Goal: Find specific page/section: Find specific page/section

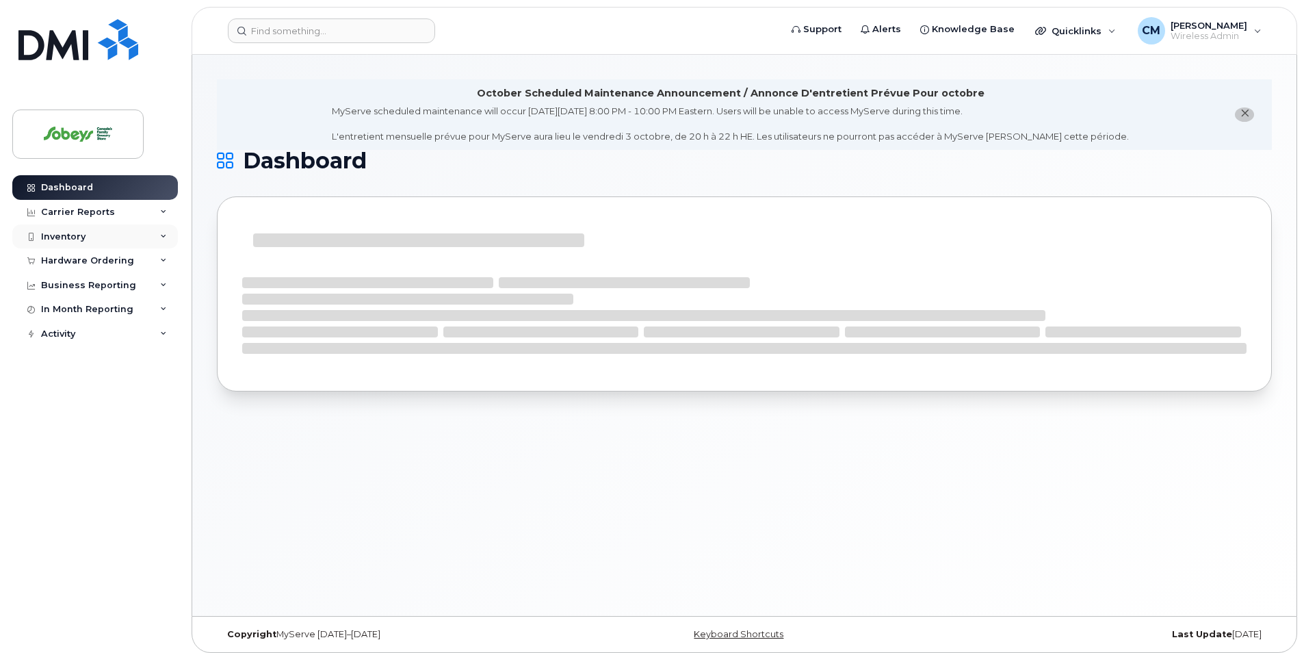
click at [115, 236] on div "Inventory" at bounding box center [95, 236] width 166 height 25
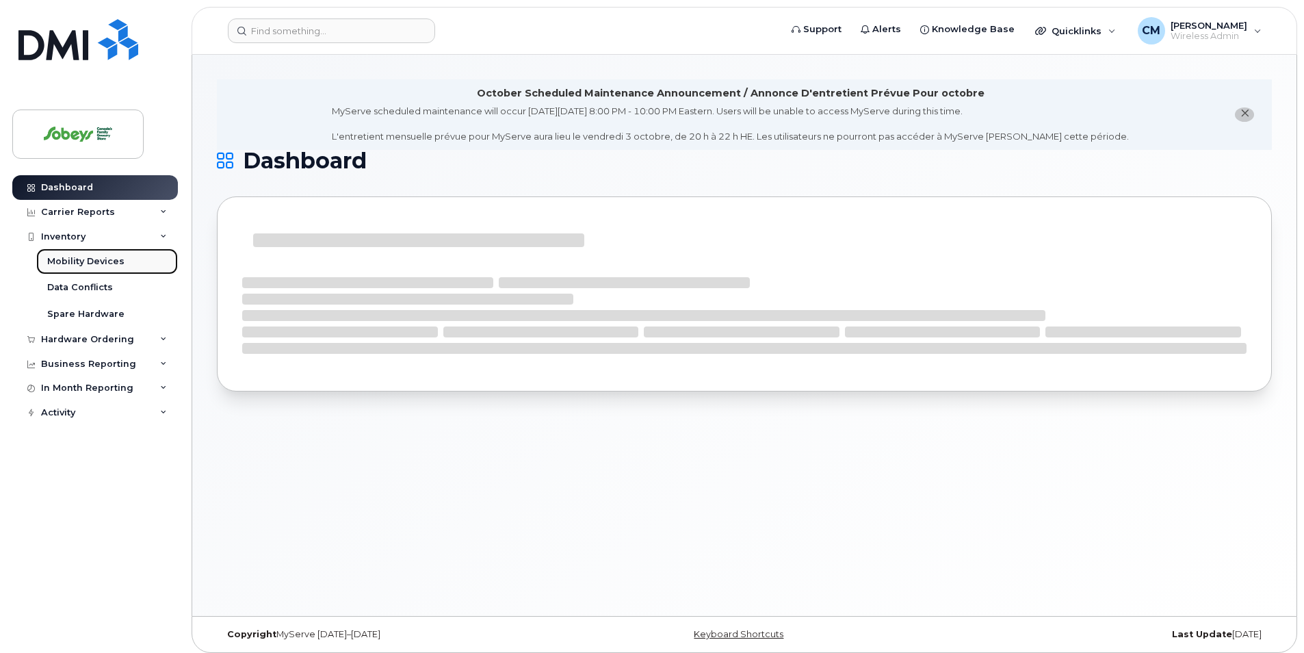
click at [107, 256] on div "Mobility Devices" at bounding box center [85, 261] width 77 height 12
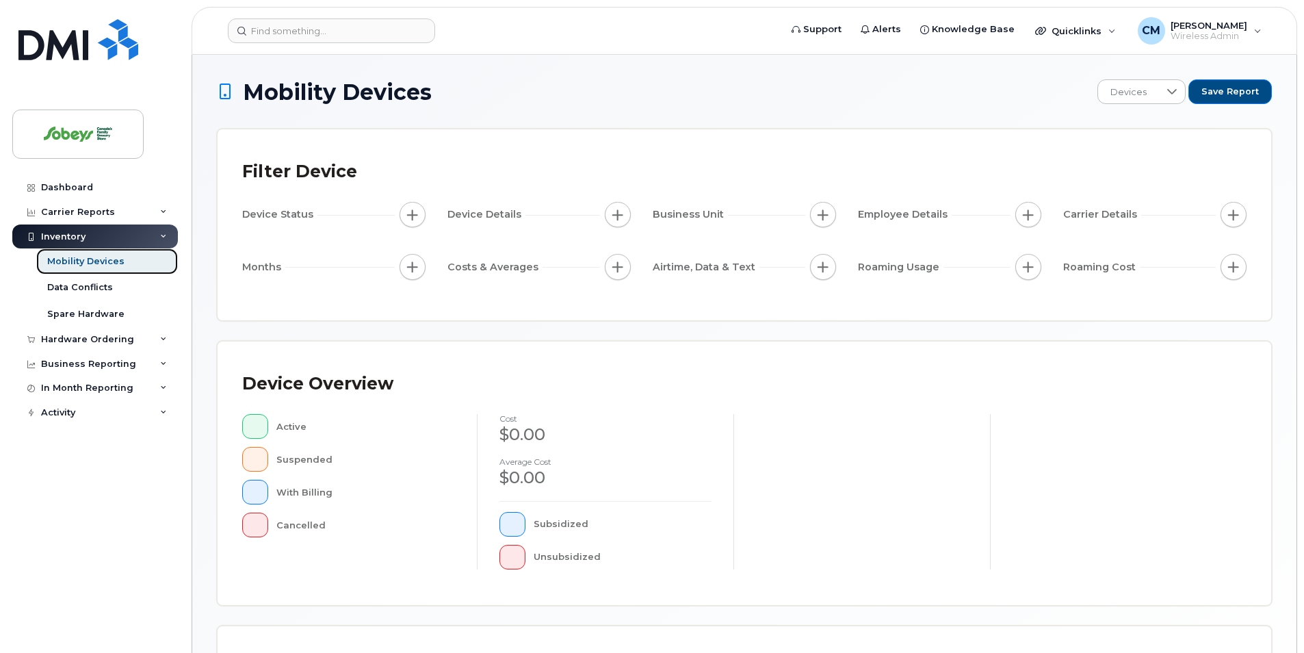
click at [118, 255] on div "Mobility Devices" at bounding box center [85, 261] width 77 height 12
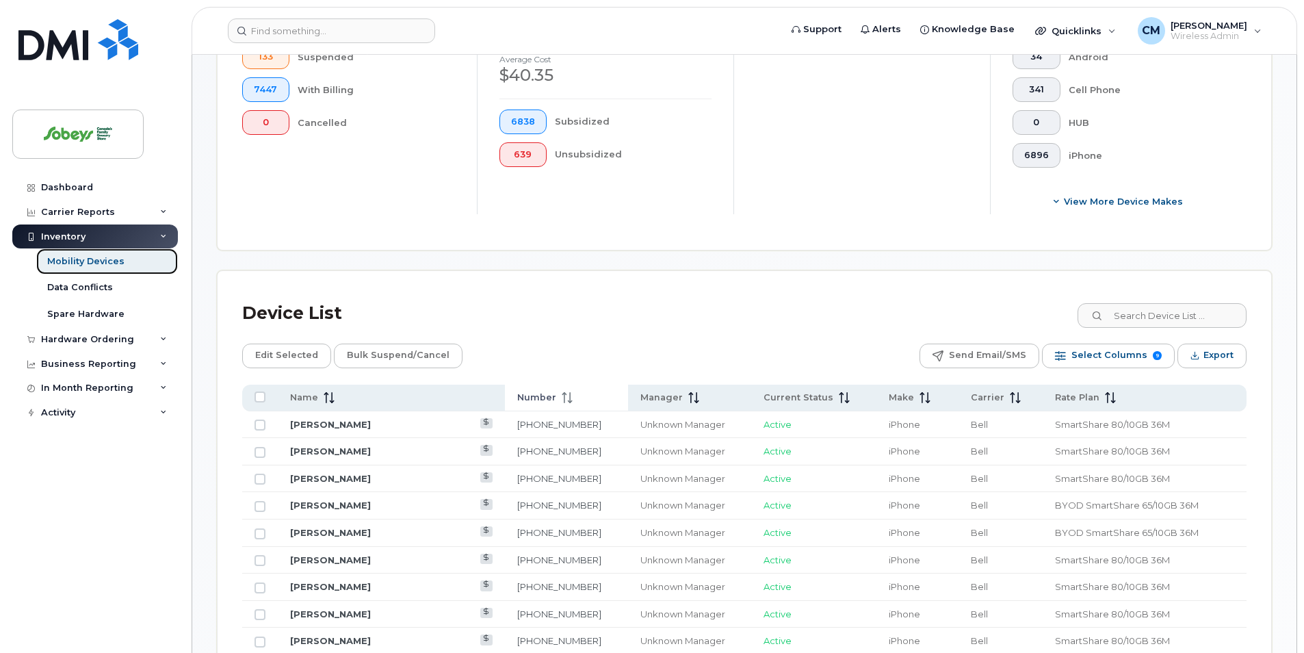
scroll to position [411, 0]
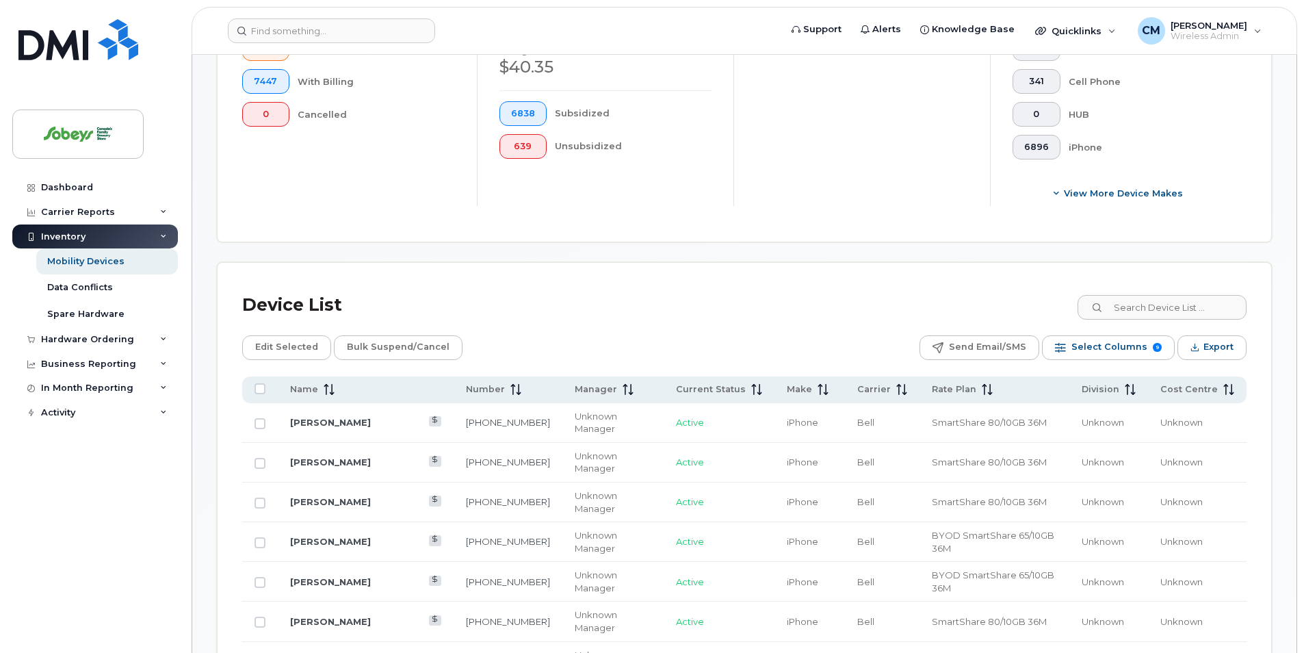
click at [1102, 306] on icon at bounding box center [1097, 308] width 9 height 9
click at [1104, 305] on input at bounding box center [1161, 307] width 170 height 25
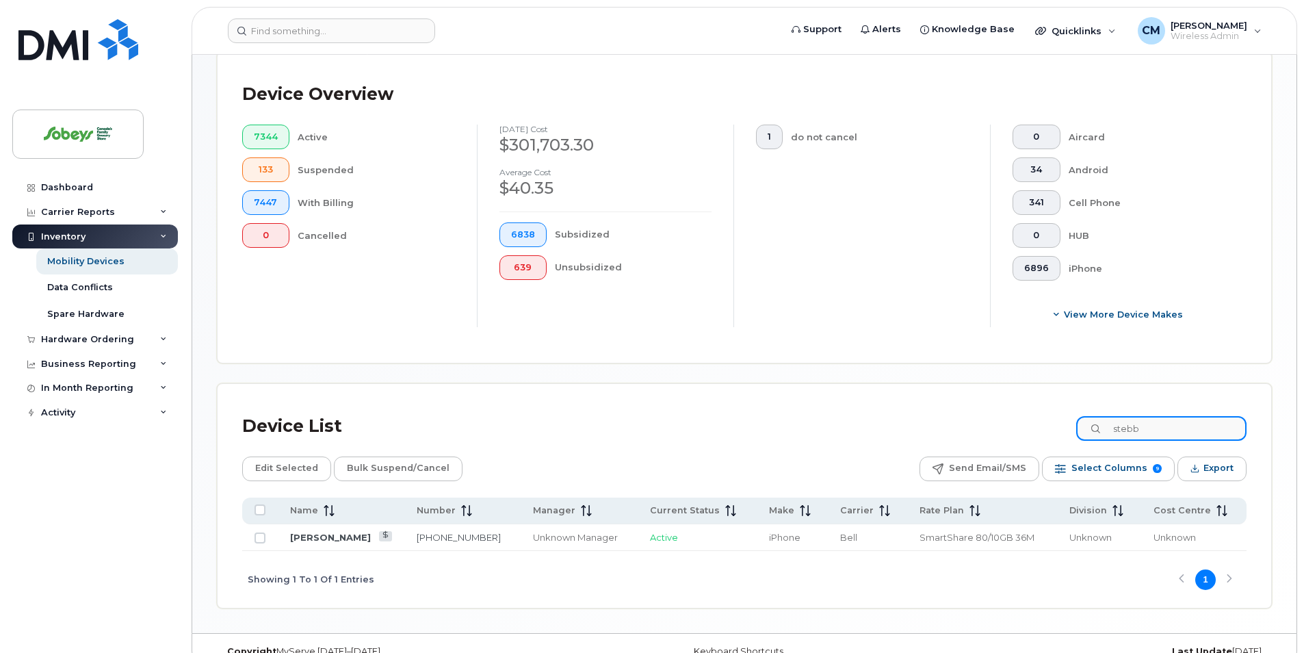
scroll to position [313, 0]
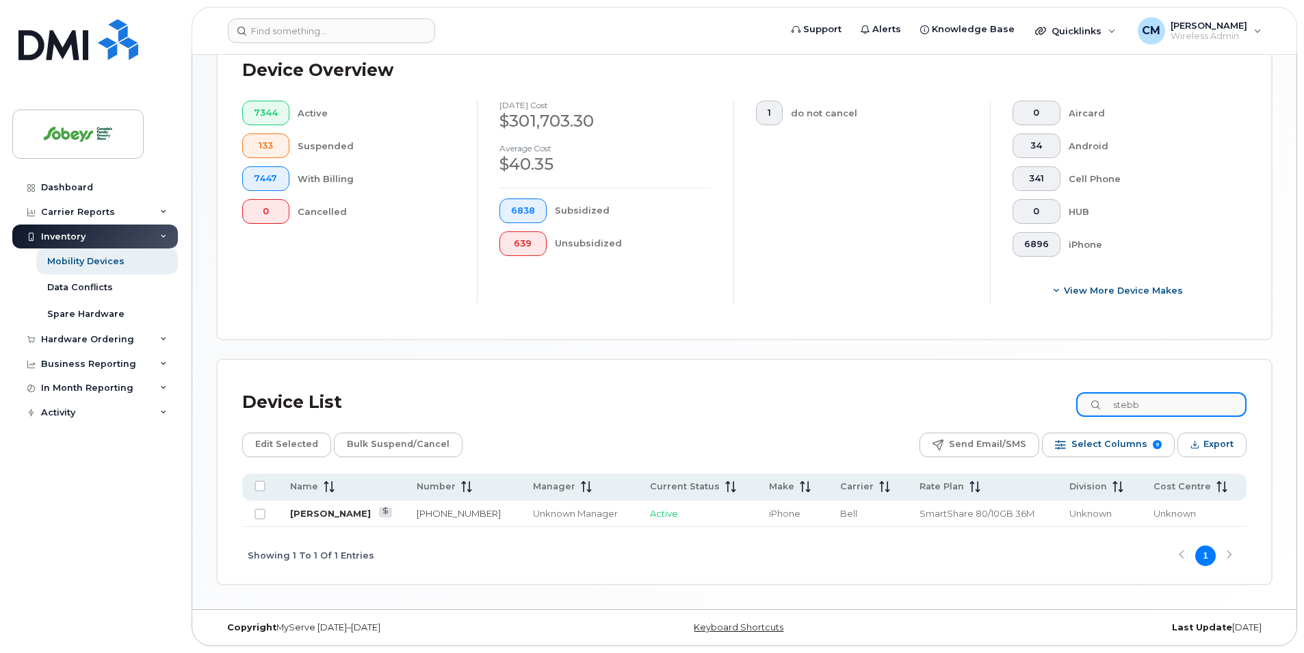
type input "stebb"
click at [370, 514] on link "Lindsay Stebbings" at bounding box center [330, 513] width 81 height 11
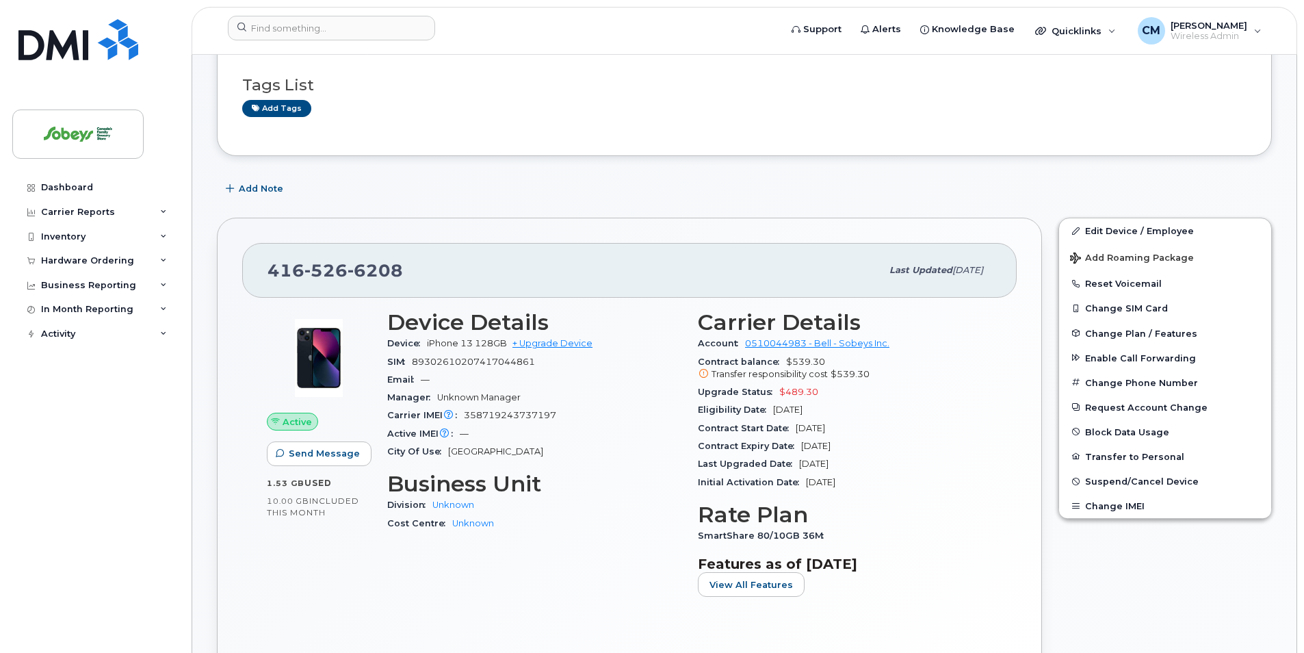
scroll to position [205, 0]
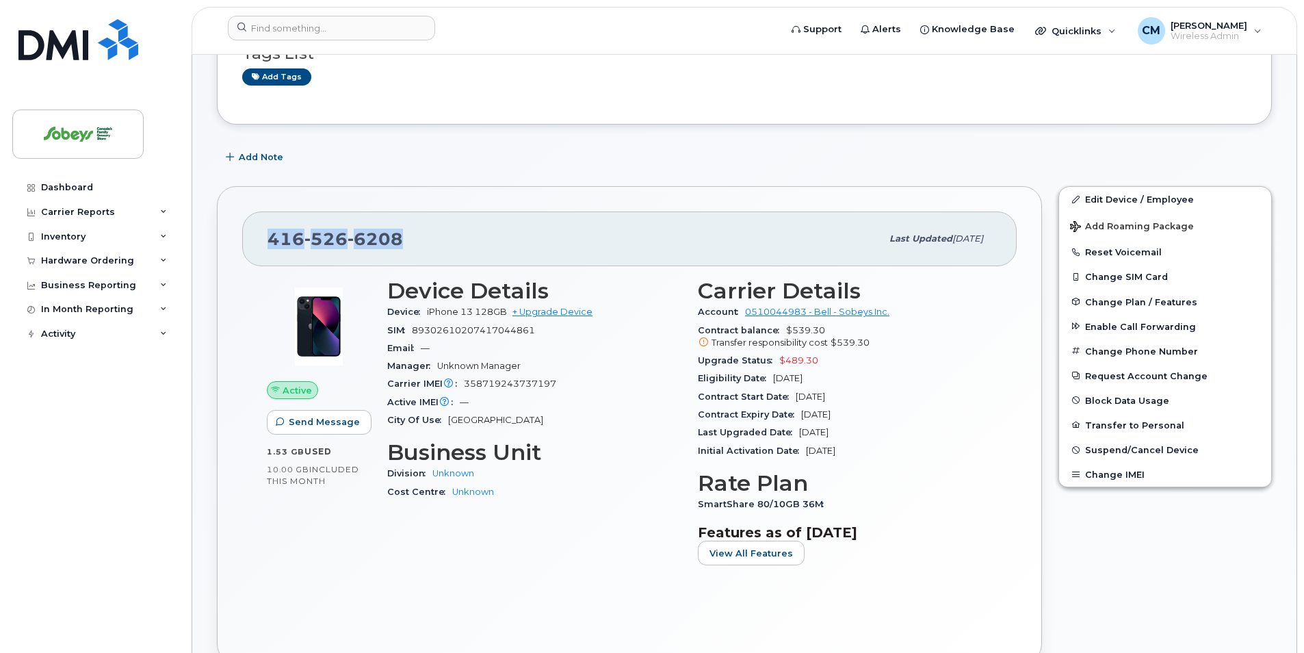
drag, startPoint x: 423, startPoint y: 247, endPoint x: 272, endPoint y: 246, distance: 151.2
click at [272, 246] on div "416 526 6208" at bounding box center [575, 238] width 614 height 29
copy span "416 526 6208"
click at [91, 234] on div "Inventory" at bounding box center [95, 236] width 166 height 25
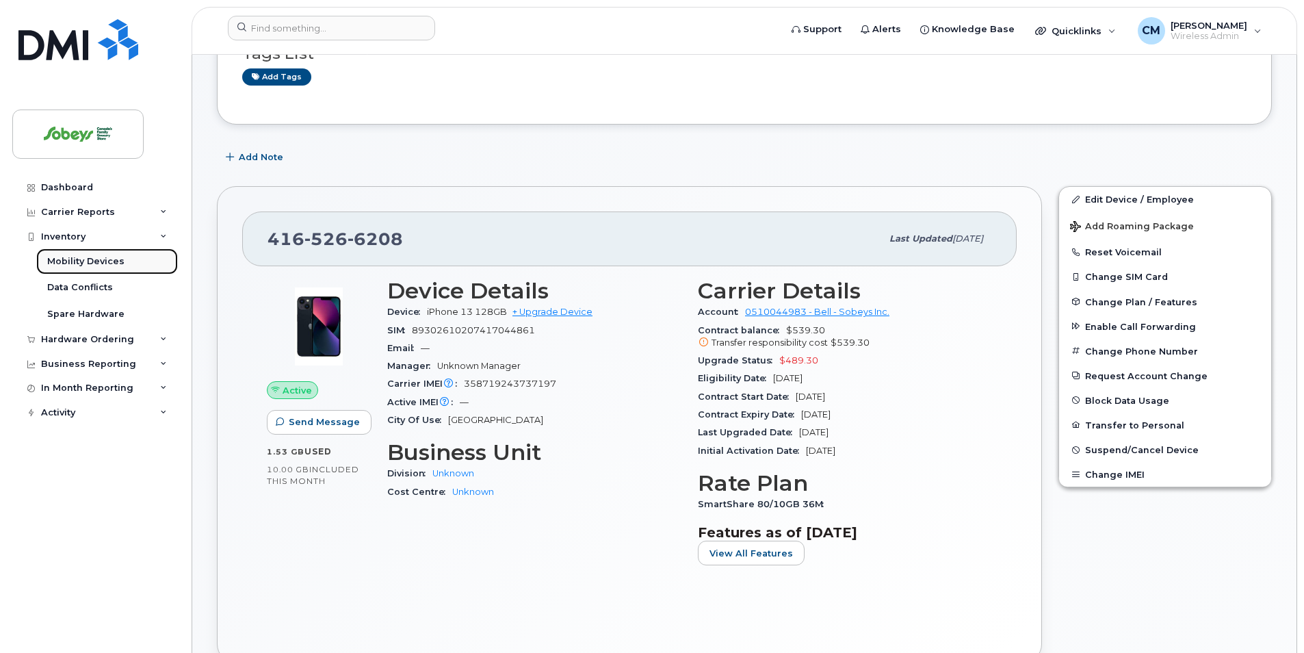
click at [96, 250] on link "Mobility Devices" at bounding box center [107, 261] width 142 height 26
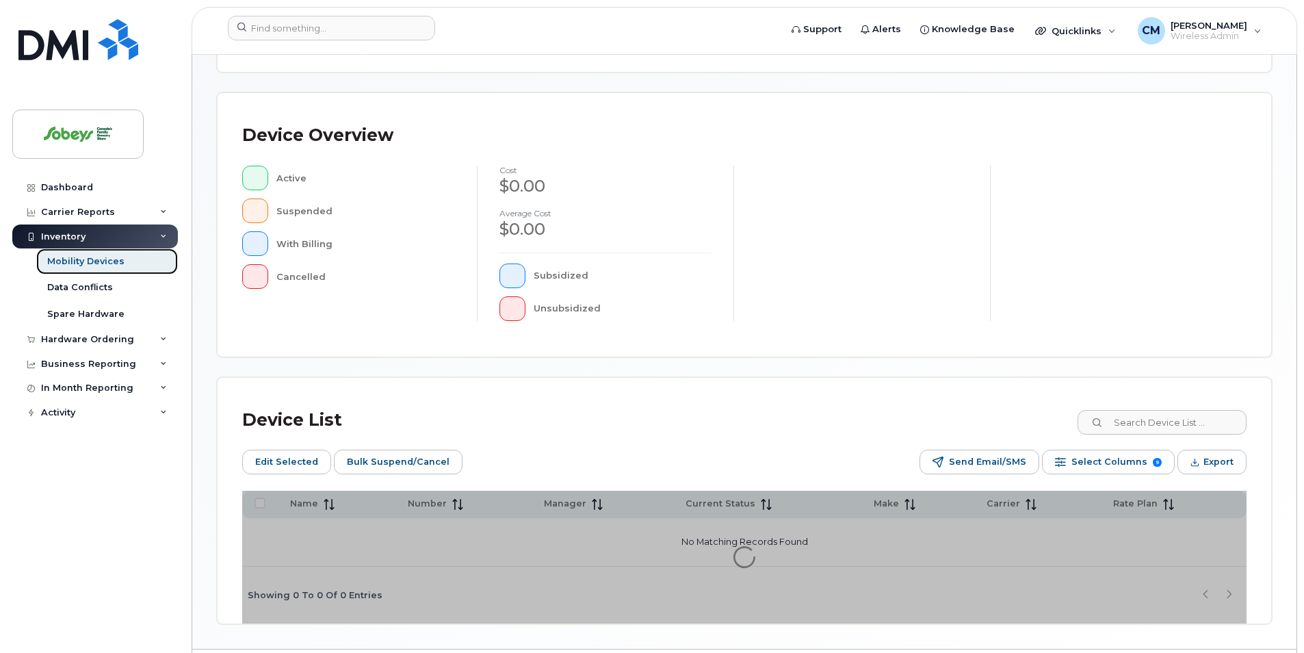
scroll to position [274, 0]
click at [1122, 417] on input at bounding box center [1161, 421] width 170 height 25
paste input "613-203-1531"
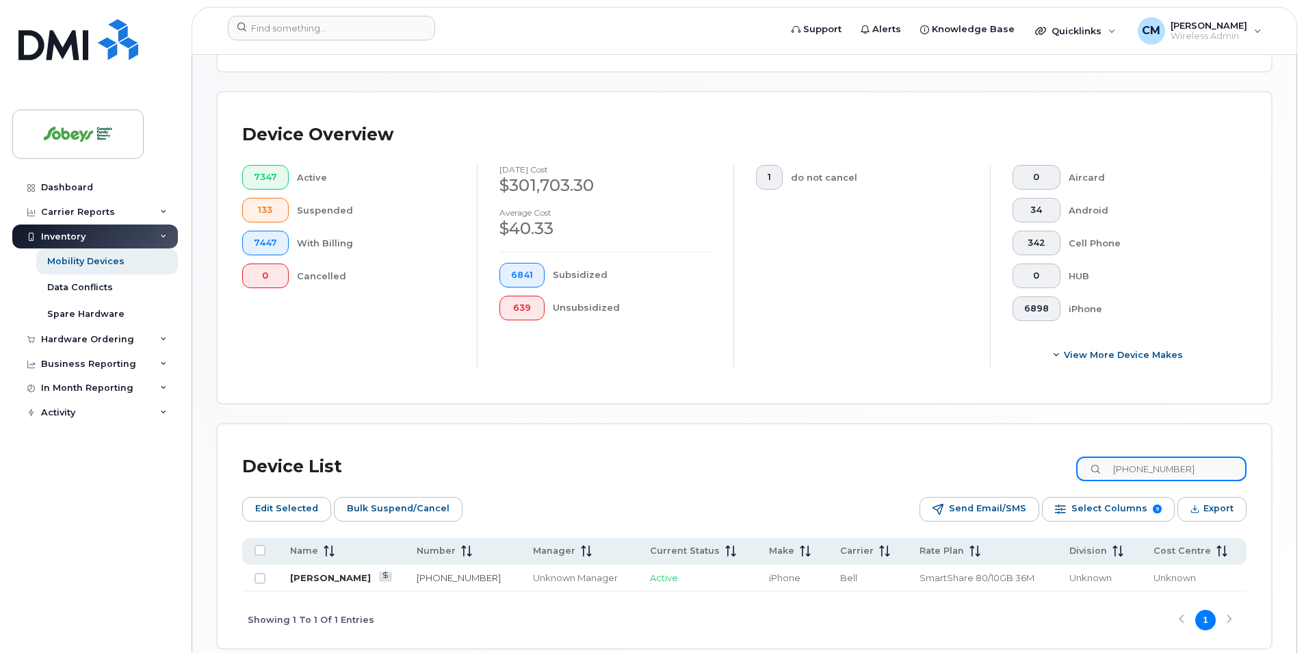
type input "613-203-1531"
click at [371, 578] on link "[PERSON_NAME]" at bounding box center [330, 577] width 81 height 11
